Goal: Task Accomplishment & Management: Manage account settings

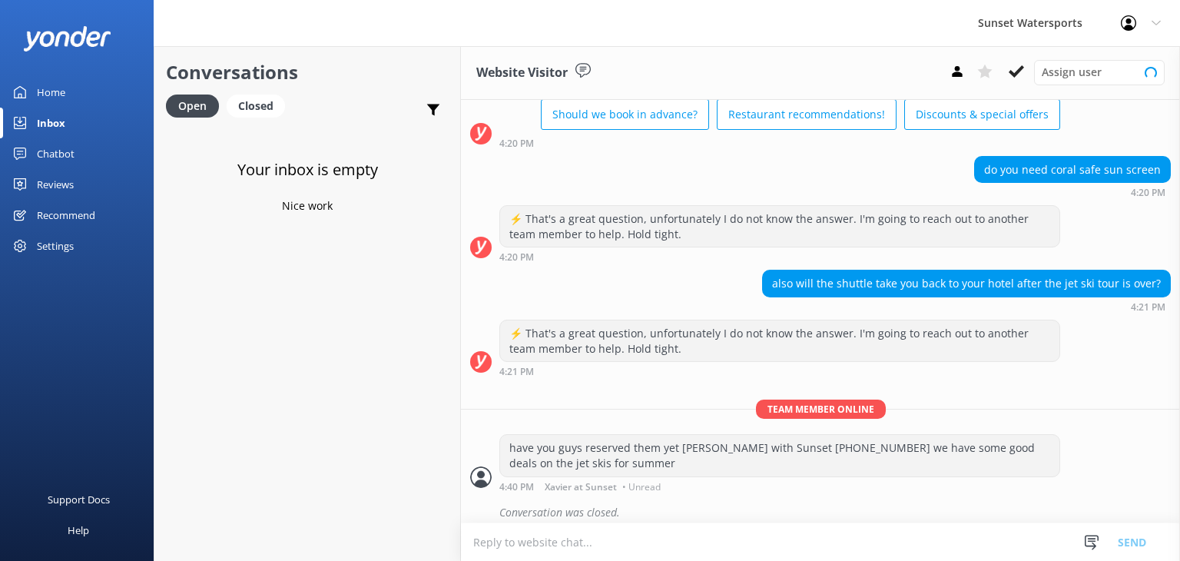
scroll to position [91, 0]
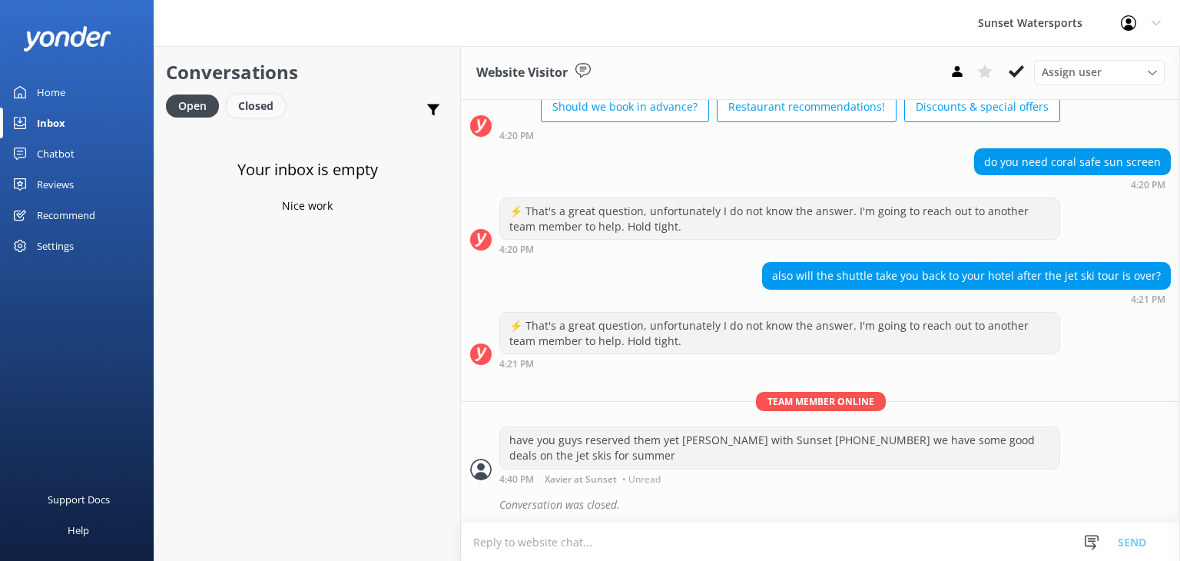
click at [258, 109] on div "Closed" at bounding box center [256, 105] width 58 height 23
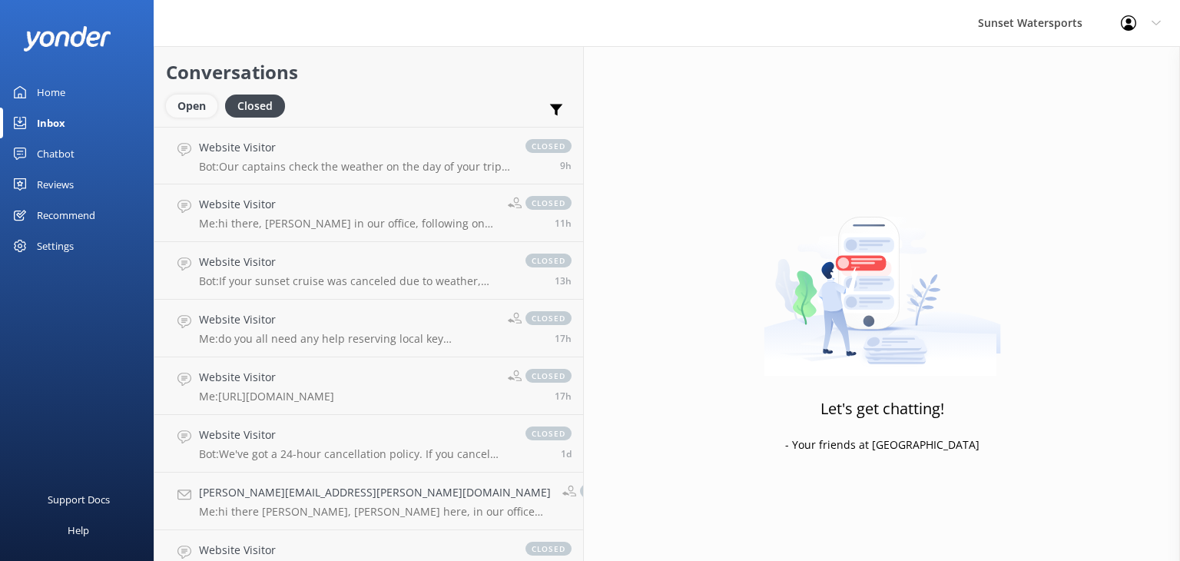
click at [194, 105] on div "Open" at bounding box center [191, 105] width 51 height 23
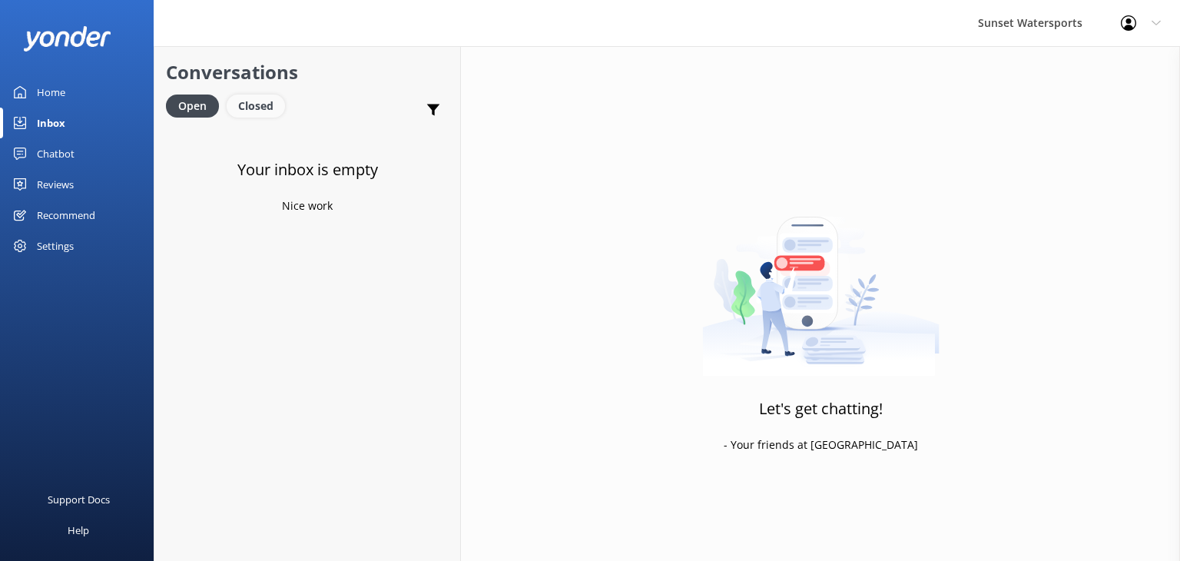
click at [259, 112] on div "Closed" at bounding box center [256, 105] width 58 height 23
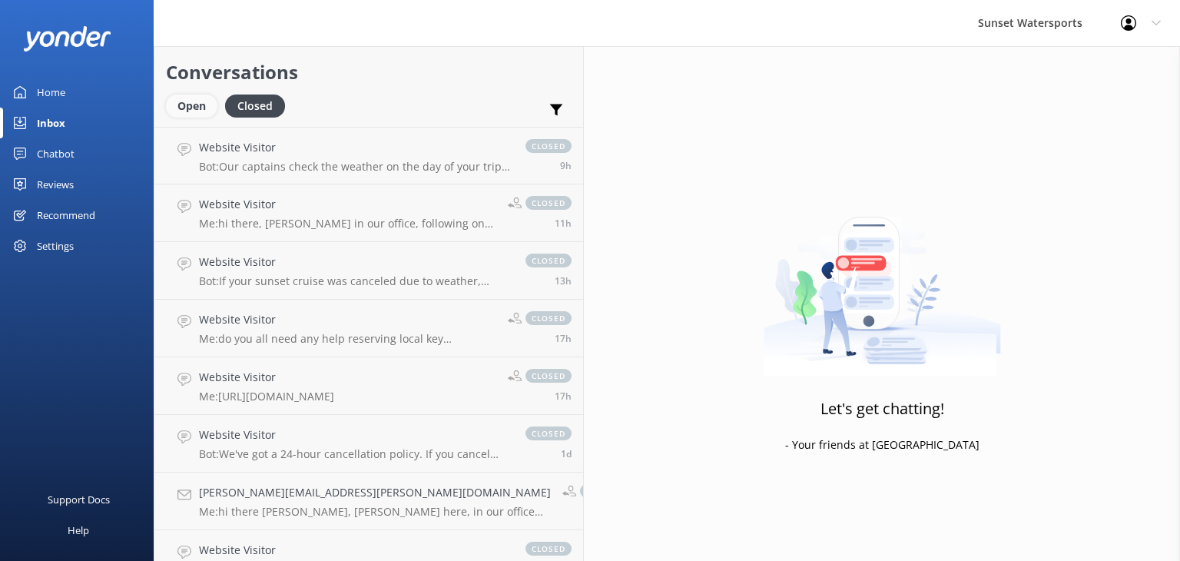
click at [191, 108] on div "Open" at bounding box center [191, 105] width 51 height 23
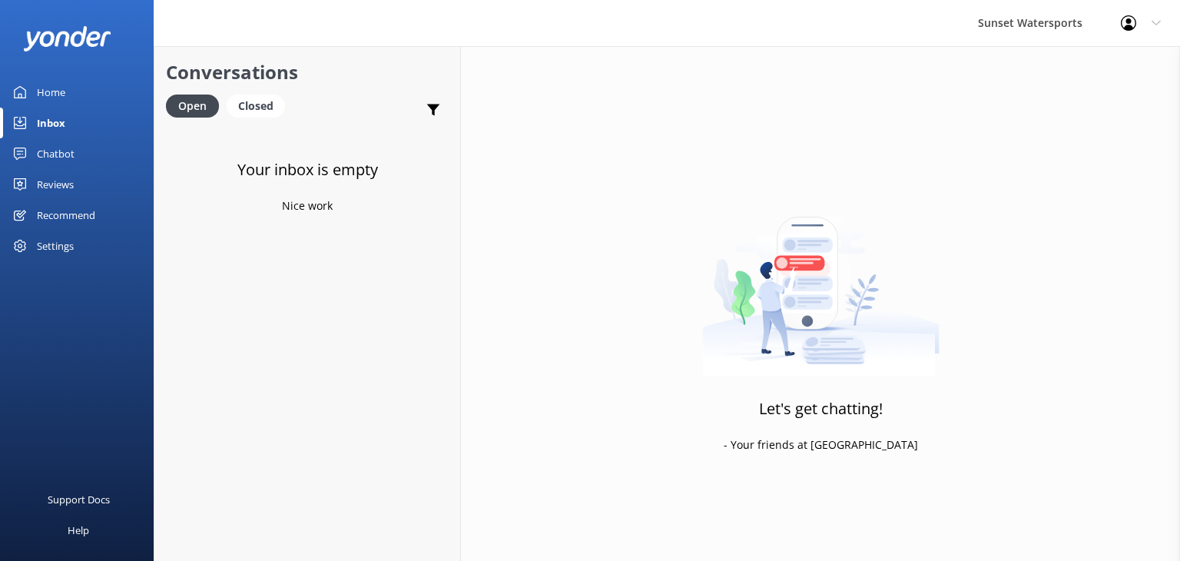
click at [52, 121] on div "Inbox" at bounding box center [51, 123] width 28 height 31
click at [258, 105] on div "Closed" at bounding box center [256, 105] width 58 height 23
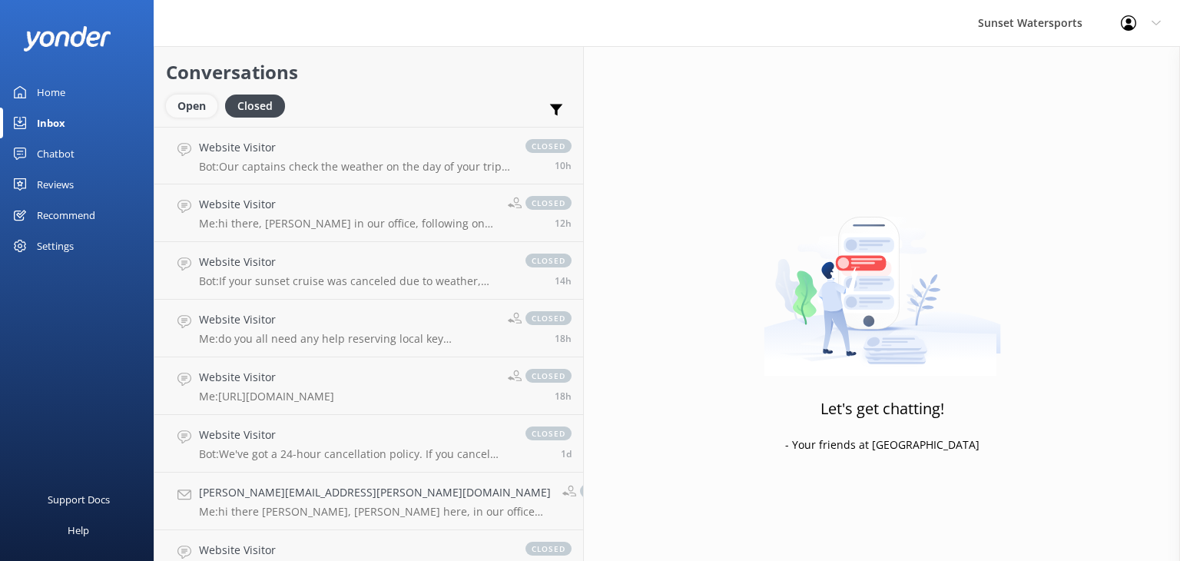
click at [184, 104] on div "Open" at bounding box center [191, 105] width 51 height 23
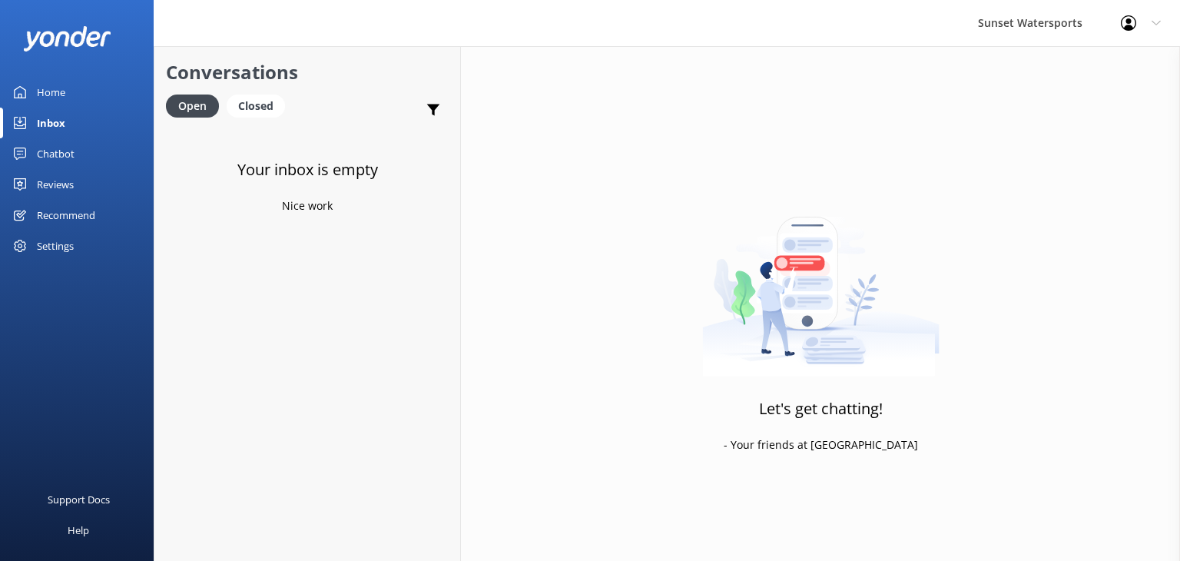
click at [55, 121] on div "Inbox" at bounding box center [51, 123] width 28 height 31
click at [257, 100] on div "Closed" at bounding box center [256, 105] width 58 height 23
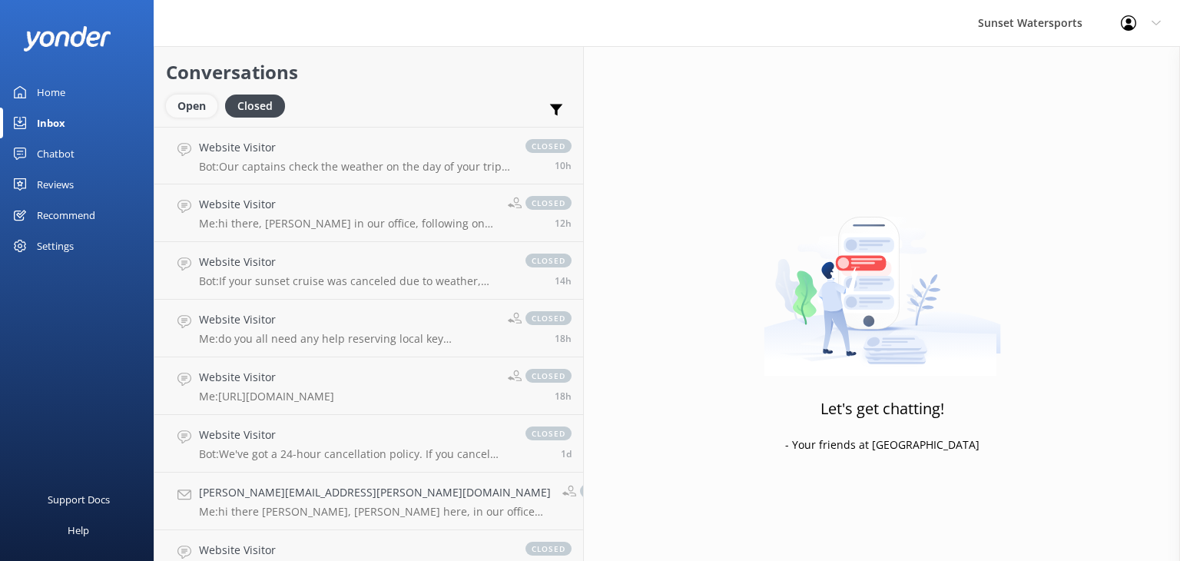
click at [194, 108] on div "Open" at bounding box center [191, 105] width 51 height 23
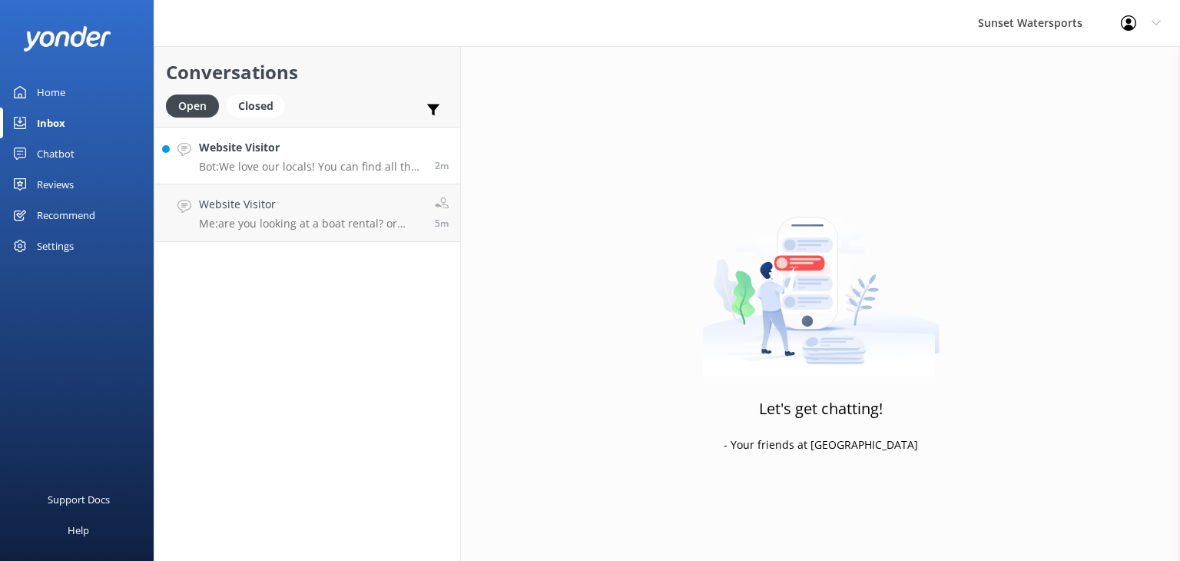
click at [348, 171] on p "Bot: We love our locals! You can find all the local discounts at [URL][DOMAIN_N…" at bounding box center [311, 167] width 224 height 14
